Goal: Task Accomplishment & Management: Use online tool/utility

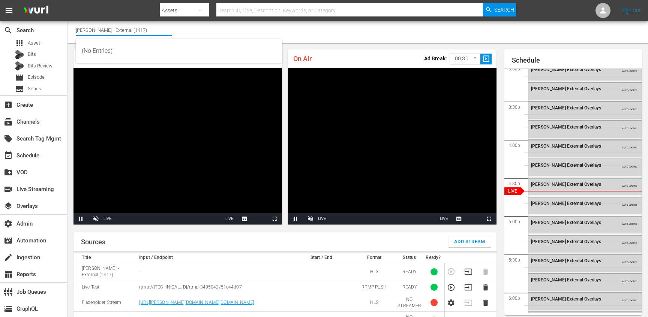
click at [116, 27] on input "[PERSON_NAME] - External (1417)" at bounding box center [124, 30] width 96 height 18
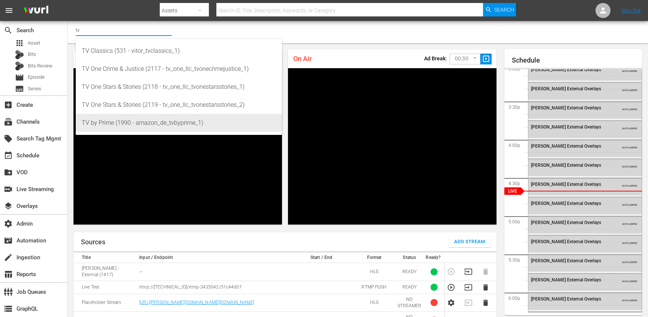
click at [107, 122] on div "TV by Prime (1990 - amazon_de_tvbyprime_1)" at bounding box center [179, 123] width 194 height 18
type input "TV by Prime (1990 - amazon_de_tvbyprime_1)"
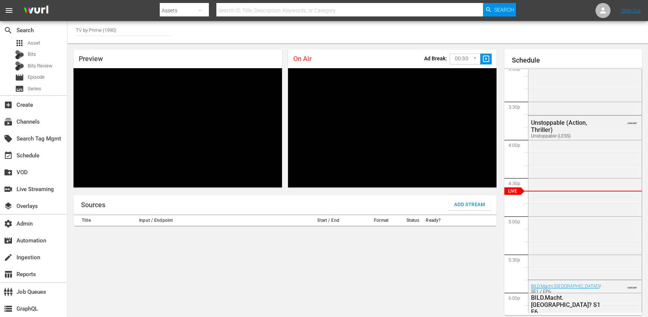
click at [209, 52] on div "Preview" at bounding box center [178, 59] width 209 height 19
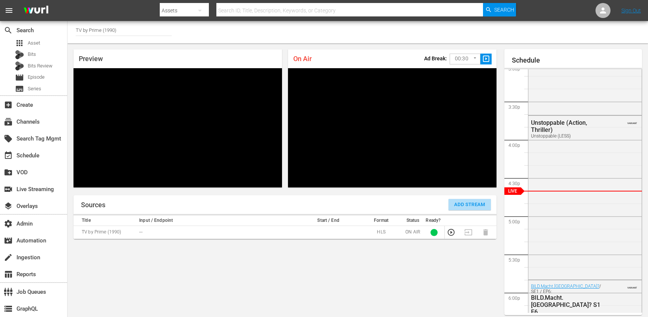
click at [456, 201] on span "Add Stream" at bounding box center [469, 205] width 31 height 9
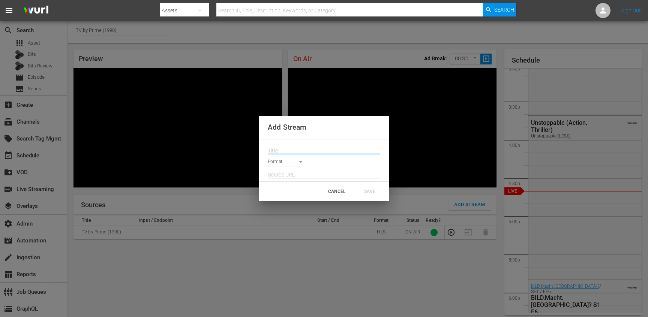
click at [294, 150] on input "text" at bounding box center [324, 150] width 113 height 11
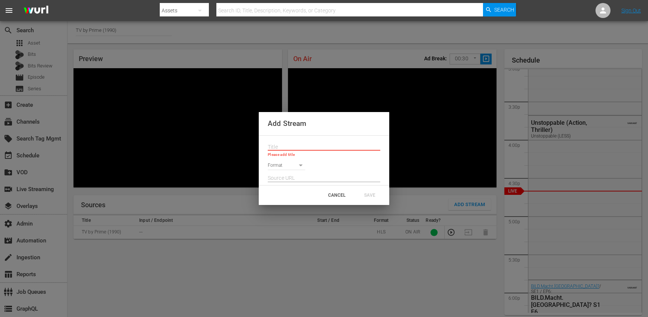
click at [362, 181] on input "text" at bounding box center [324, 178] width 113 height 11
paste input "srt://[TECHNICAL_ID]?mode=caller&srt_password=[DOMAIN_NAME]"
type input "srt://[TECHNICAL_ID]?mode=caller&srt_password=[DOMAIN_NAME]"
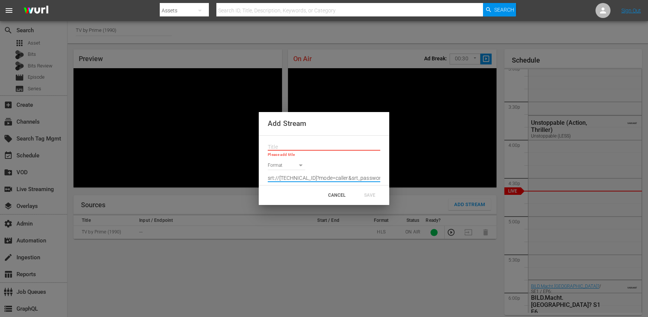
click at [294, 164] on body "menu Search By Assets Search ID, Title, Description, Keywords, or Category Sear…" at bounding box center [324, 158] width 648 height 317
click at [290, 213] on li "SRT Caller" at bounding box center [290, 216] width 44 height 12
type input "SRT_CALLER"
click at [328, 162] on div "SRT Caller SRT_CALLER" at bounding box center [324, 164] width 113 height 12
click at [303, 147] on input "text" at bounding box center [324, 147] width 113 height 11
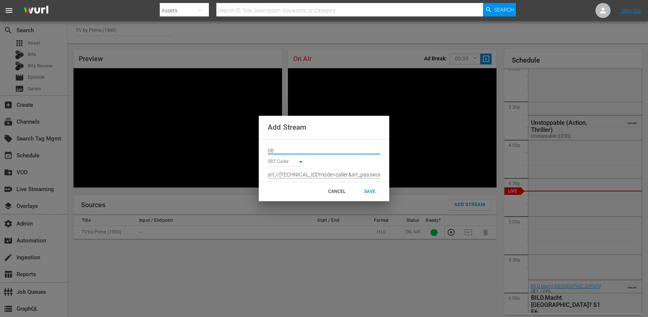
type input "0"
type input "[PHONE_NUMBER]"
click at [372, 195] on div "SAVE" at bounding box center [369, 192] width 33 height 14
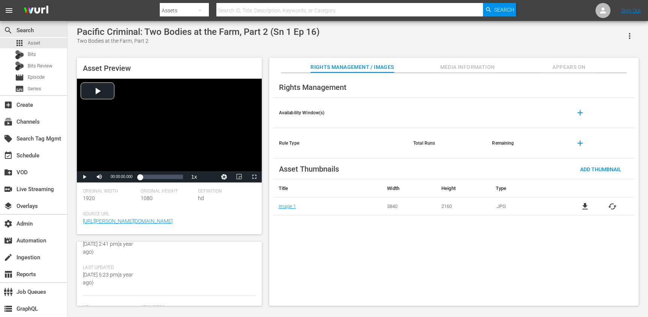
scroll to position [151, 0]
